Goal: Information Seeking & Learning: Learn about a topic

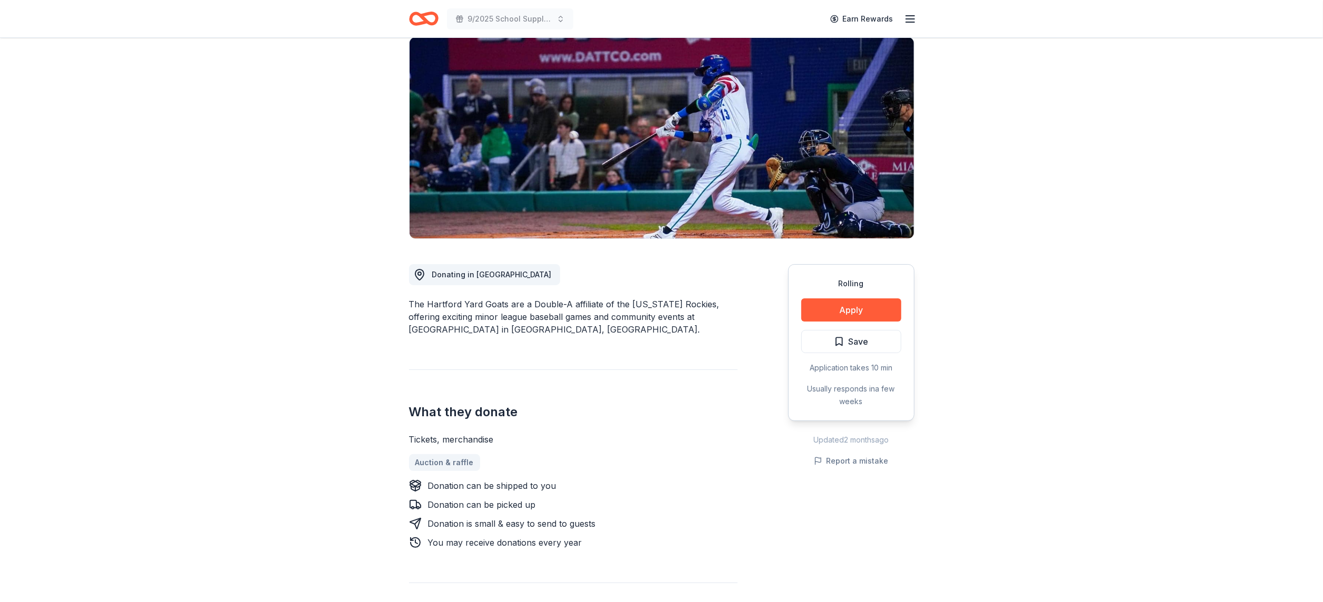
scroll to position [88, 0]
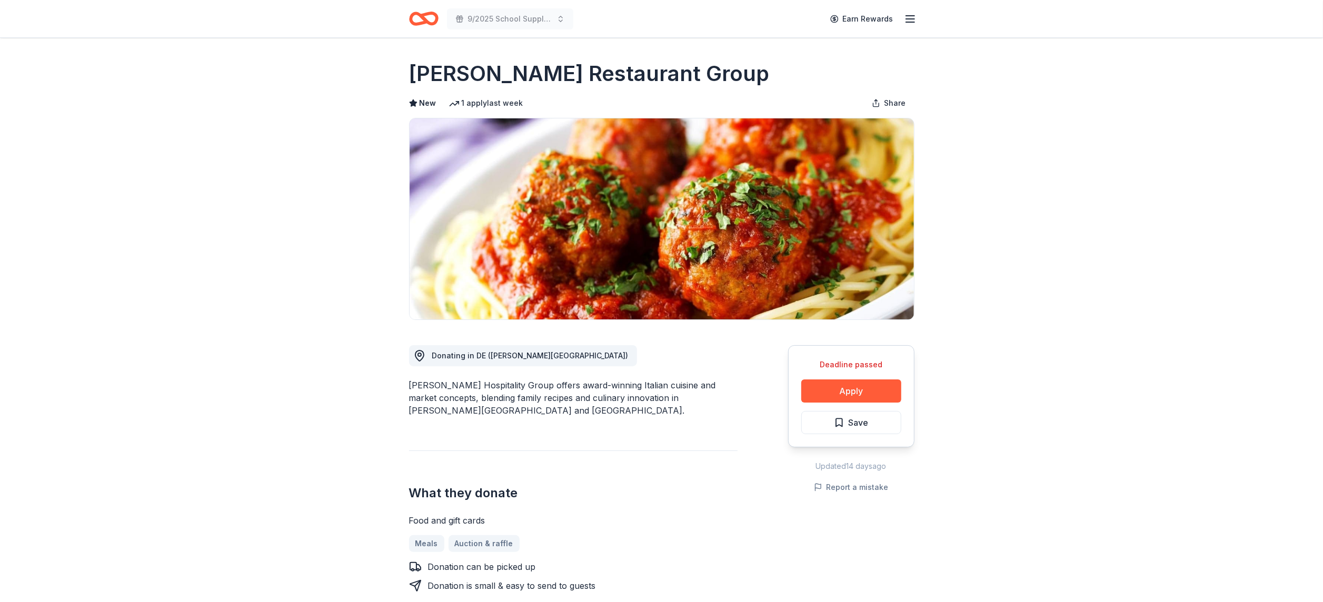
scroll to position [2, 0]
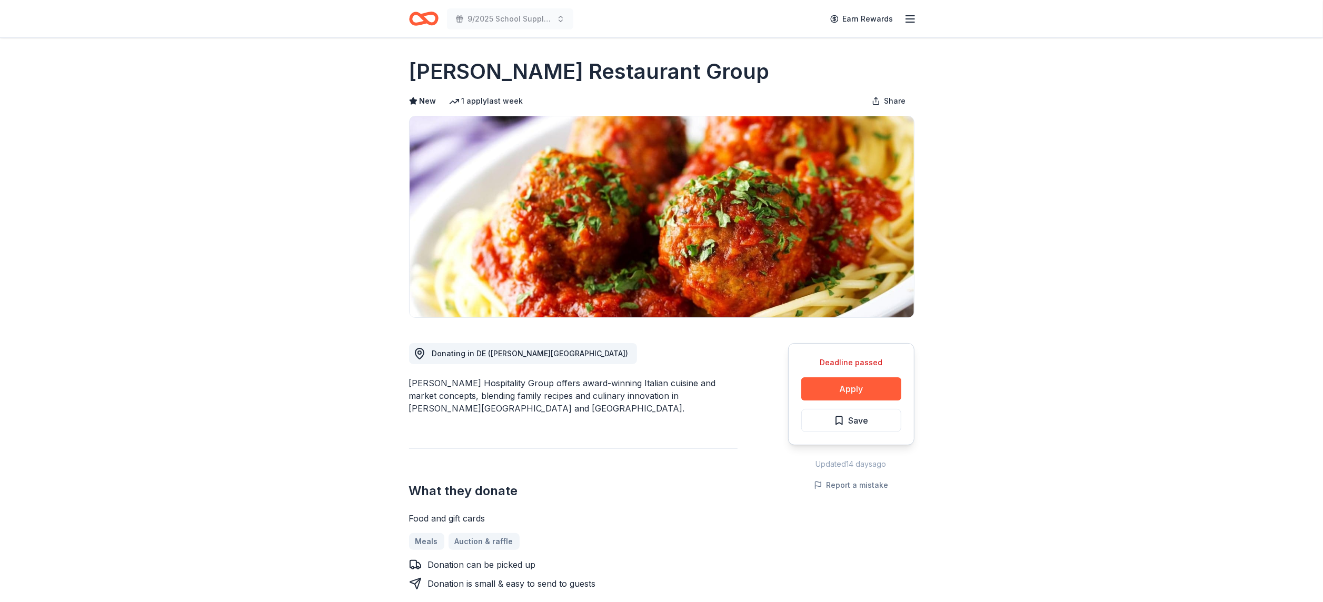
drag, startPoint x: 687, startPoint y: 70, endPoint x: 480, endPoint y: 70, distance: 207.0
click at [480, 70] on div "[PERSON_NAME] Restaurant Group" at bounding box center [662, 71] width 506 height 29
drag, startPoint x: 405, startPoint y: 62, endPoint x: 448, endPoint y: 61, distance: 42.1
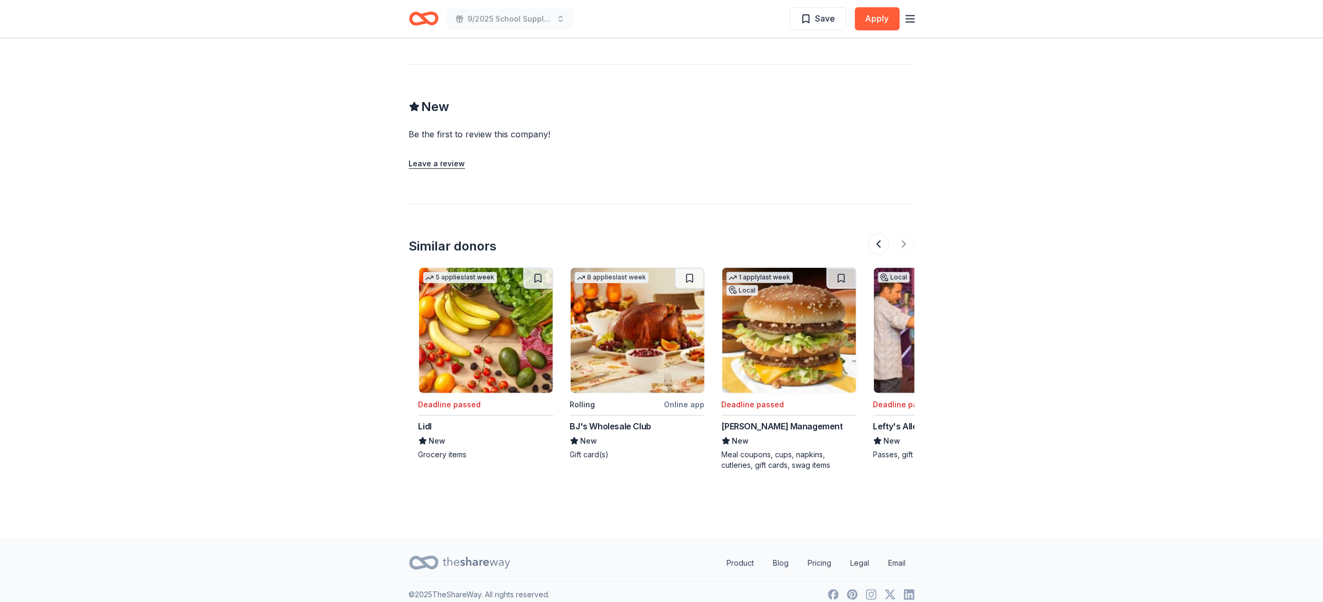
scroll to position [0, 994]
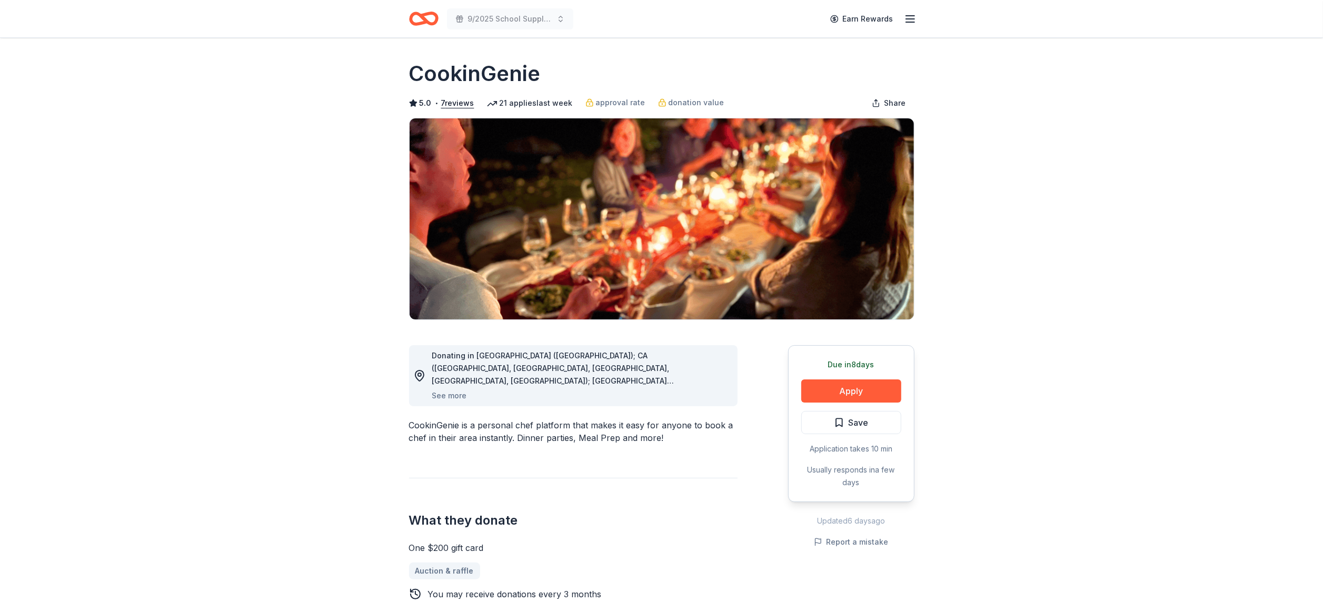
click at [424, 375] on icon at bounding box center [419, 376] width 8 height 11
click at [627, 368] on span "Donating in AZ (Maricopa County); CA (Los Angeles County, Riverside County, San…" at bounding box center [571, 482] width 279 height 262
click at [835, 394] on button "Apply" at bounding box center [851, 391] width 100 height 23
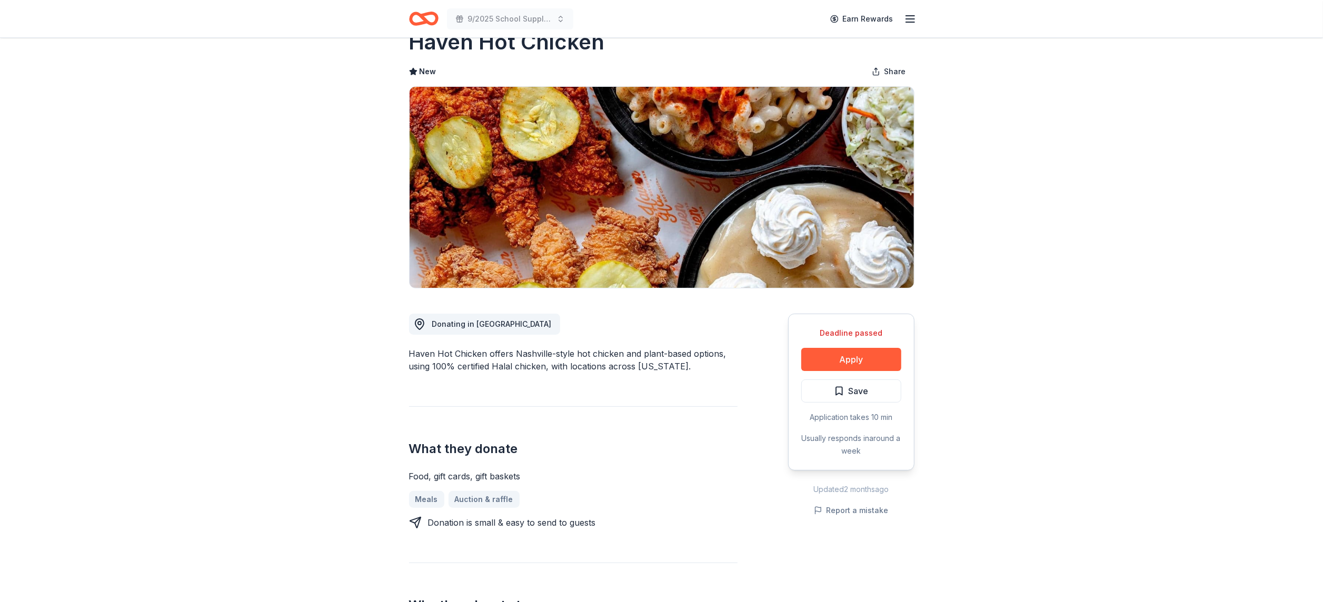
scroll to position [29, 0]
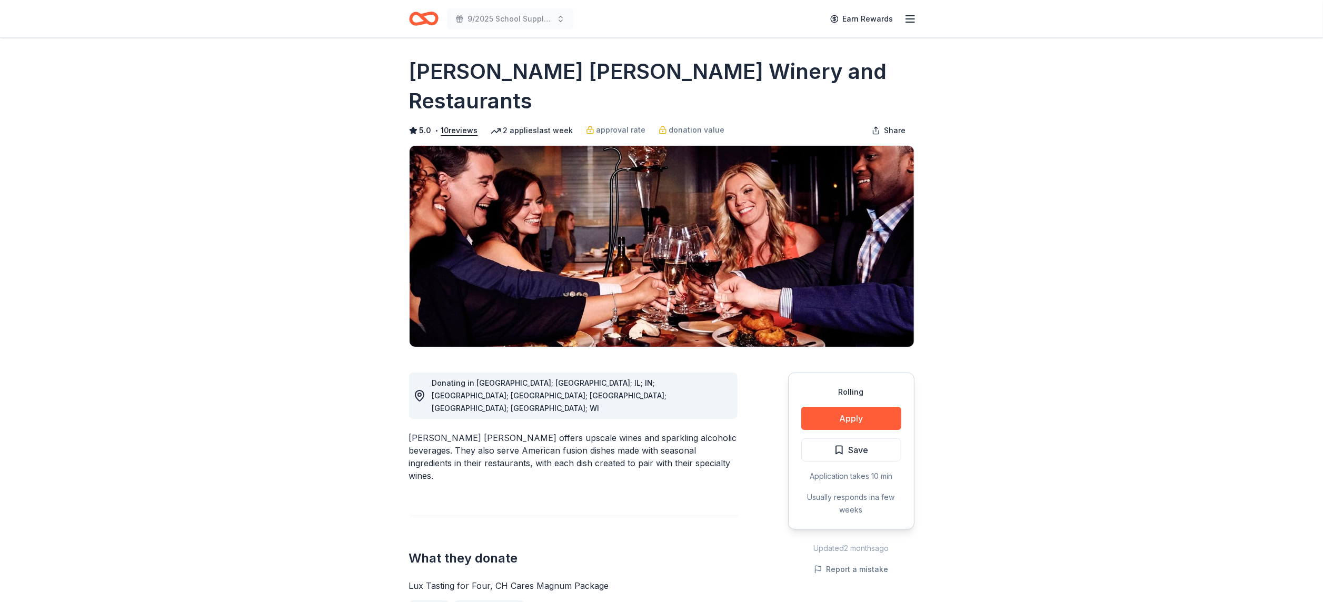
scroll to position [5, 0]
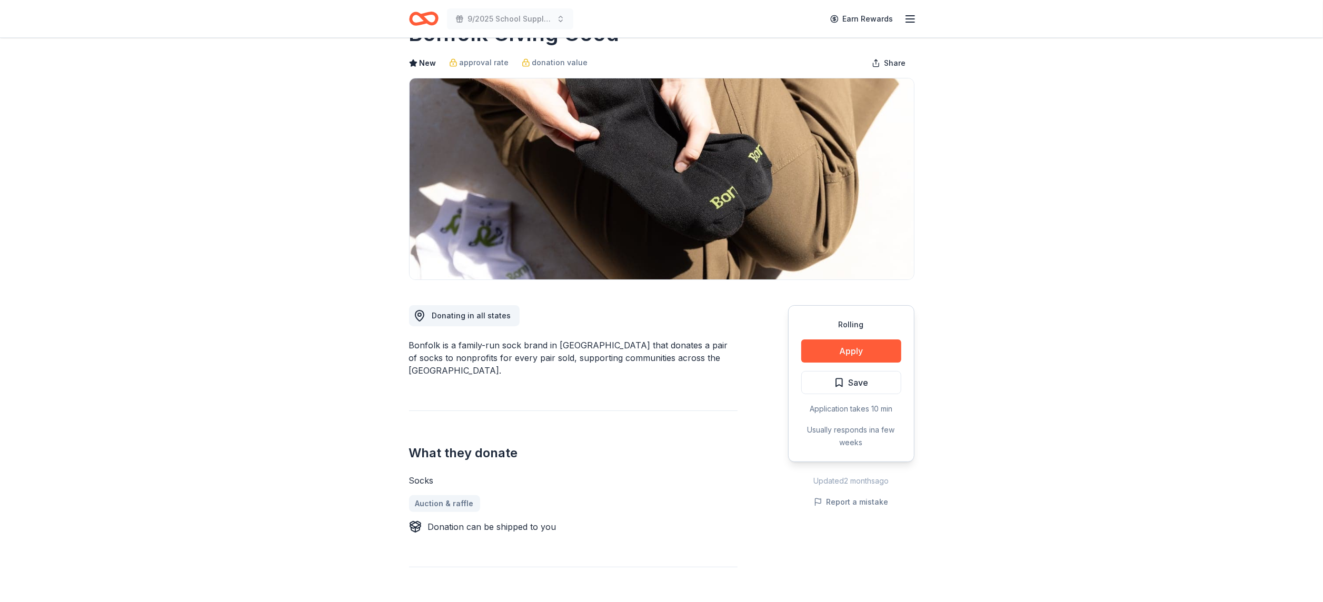
scroll to position [39, 0]
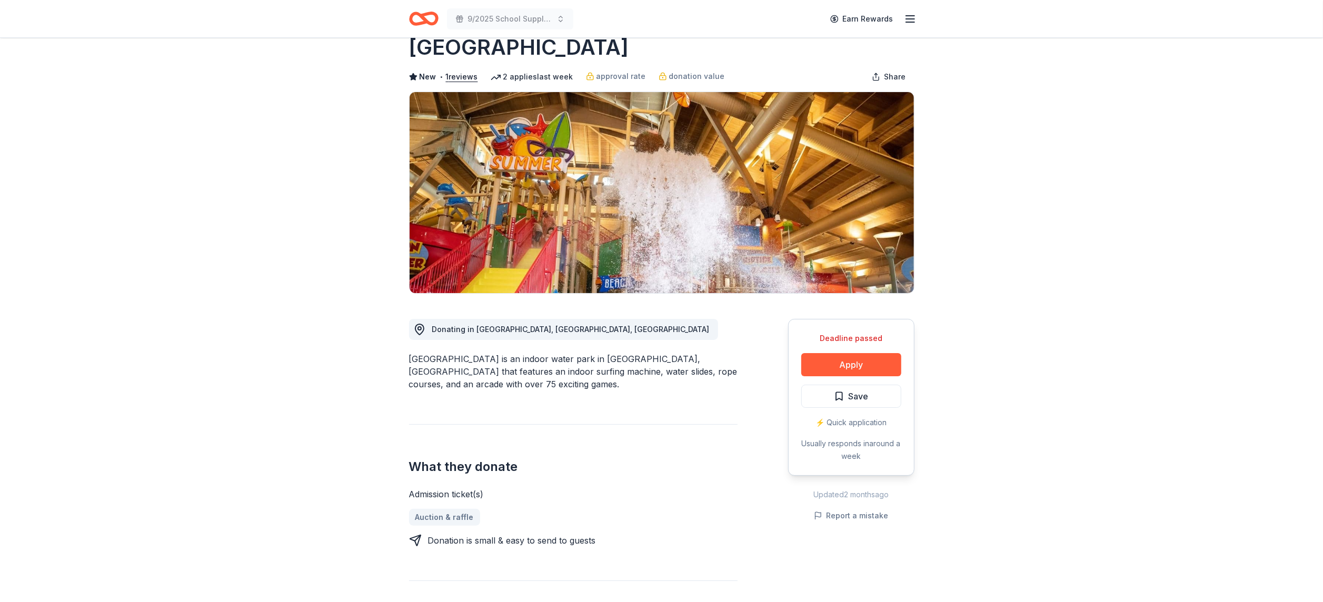
scroll to position [25, 0]
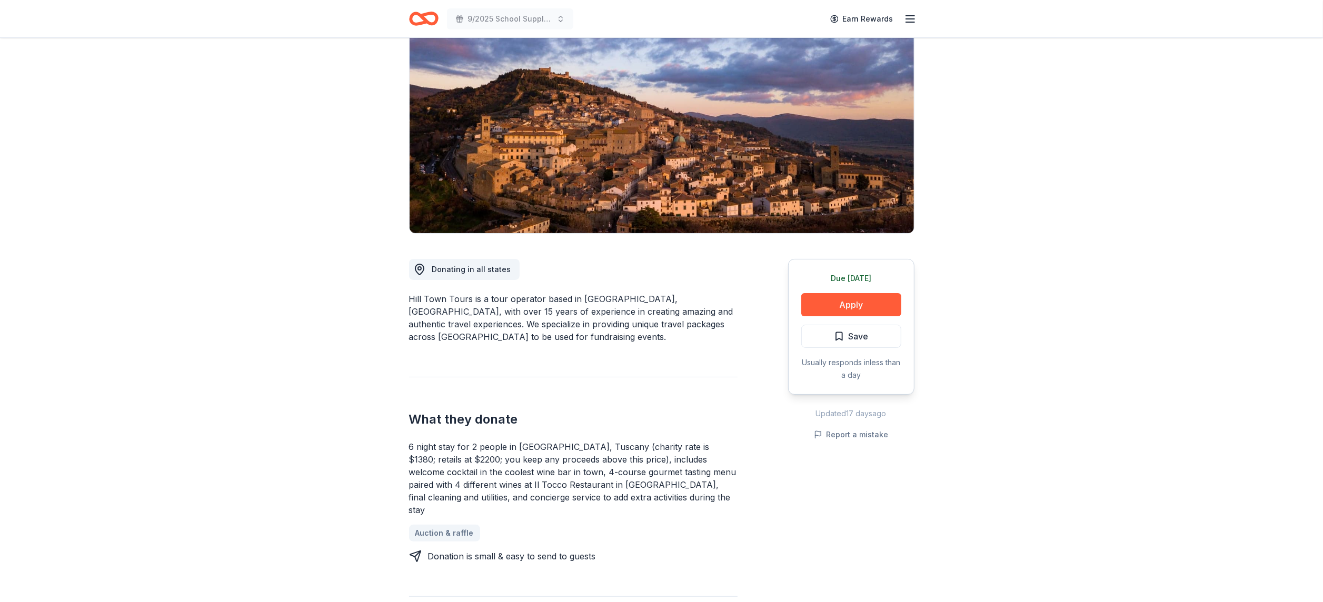
scroll to position [90, 0]
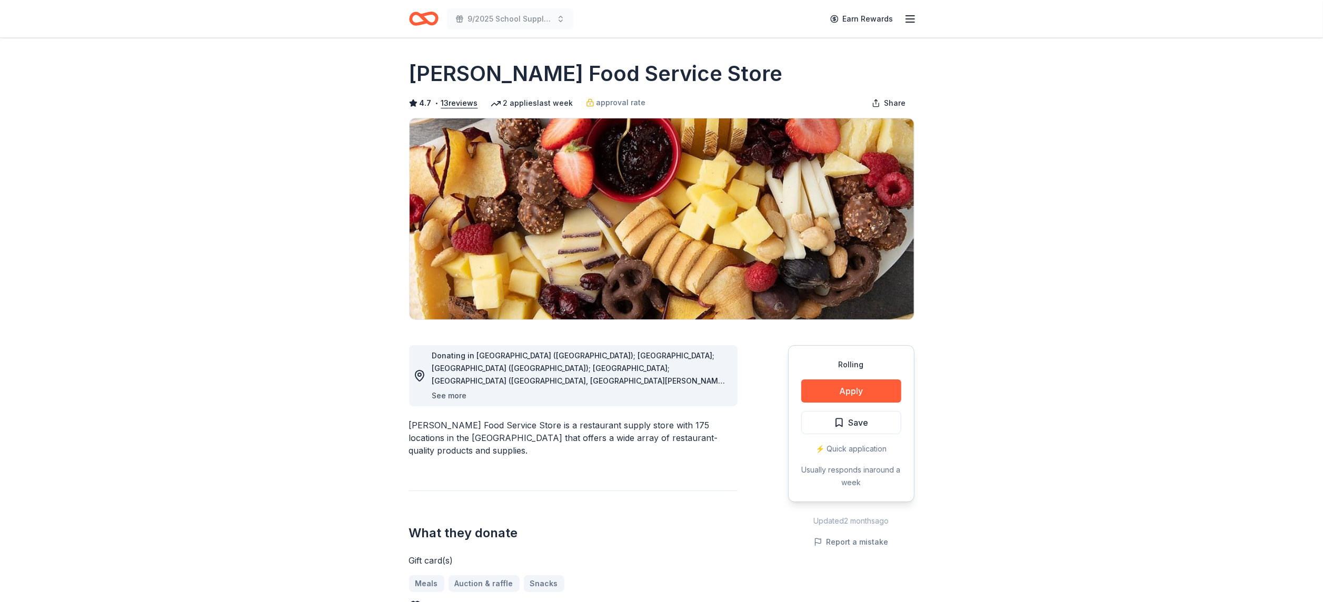
click at [435, 398] on button "See more" at bounding box center [449, 396] width 35 height 13
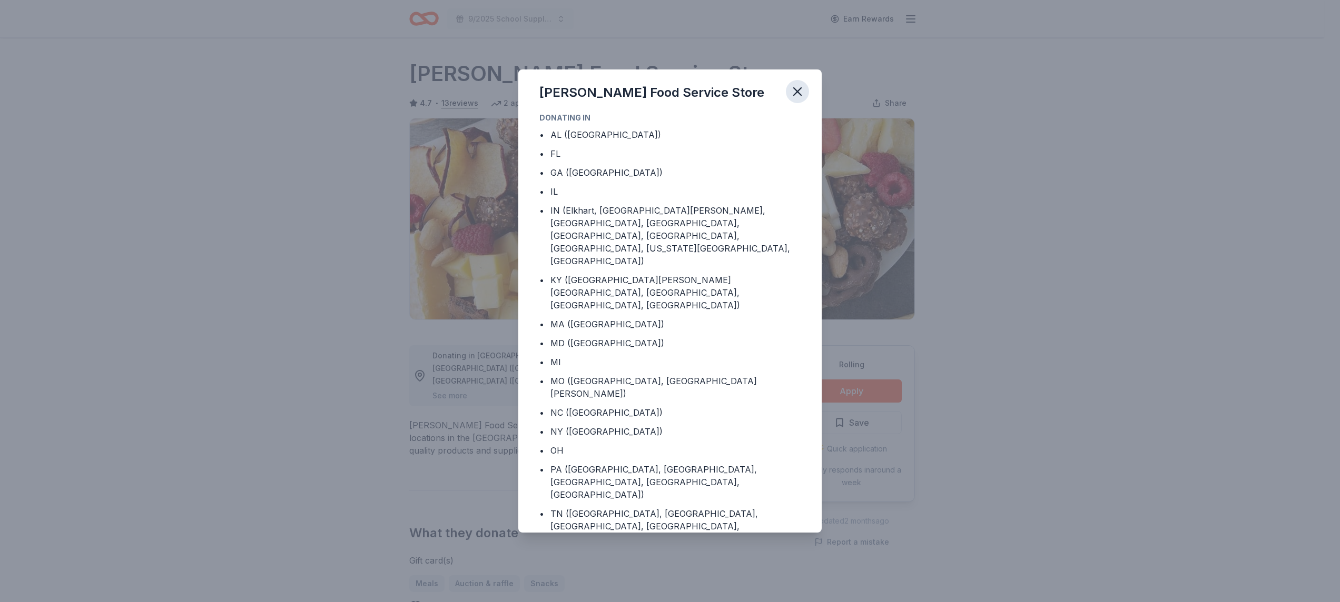
click at [797, 95] on icon "button" at bounding box center [797, 91] width 15 height 15
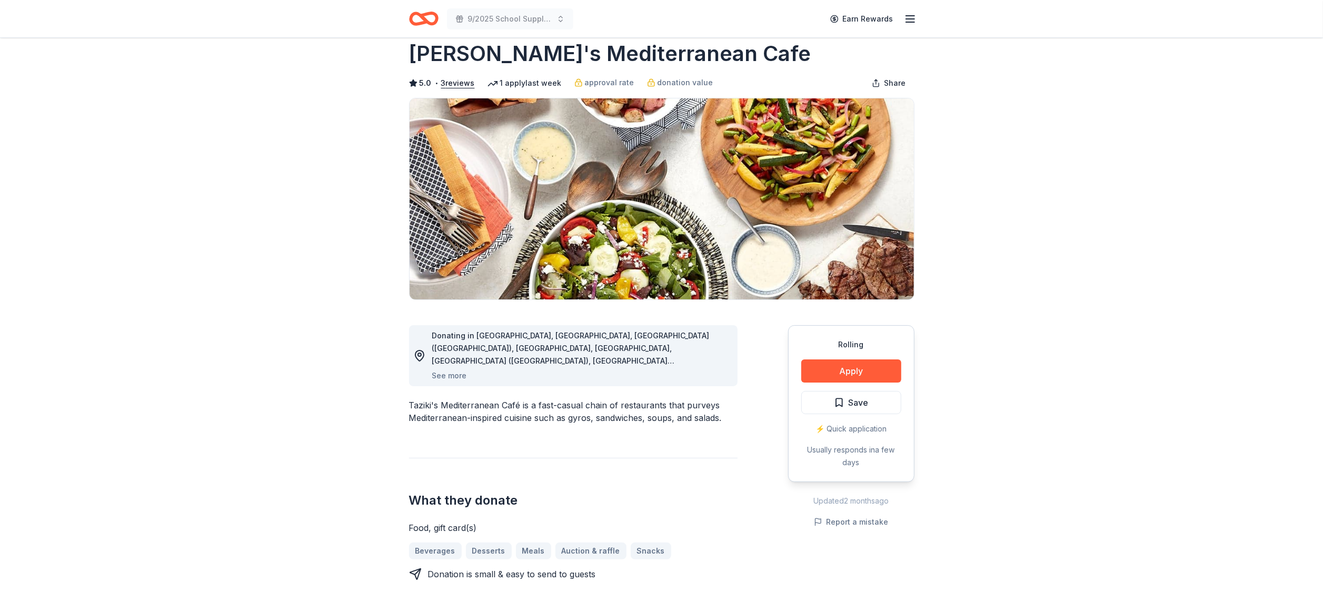
scroll to position [19, 0]
